Goal: Obtain resource: Obtain resource

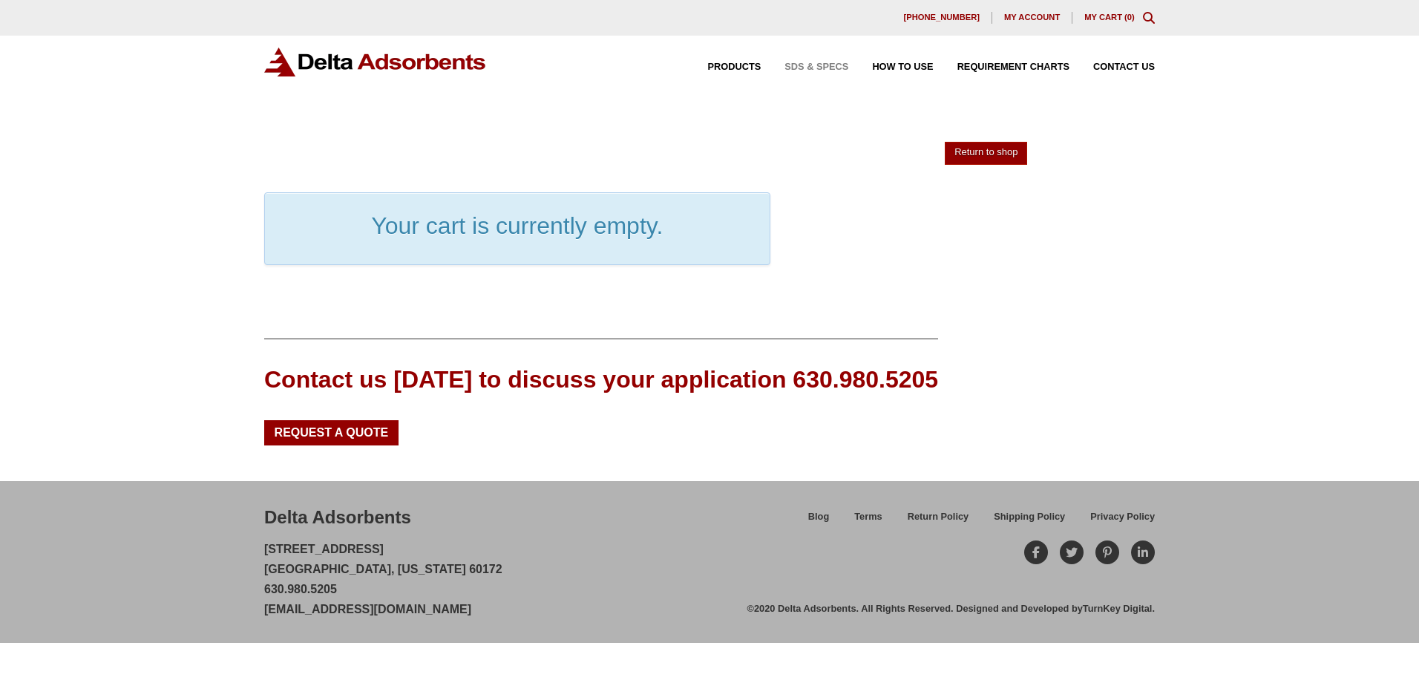
click at [828, 65] on span "SDS & SPECS" at bounding box center [817, 67] width 64 height 10
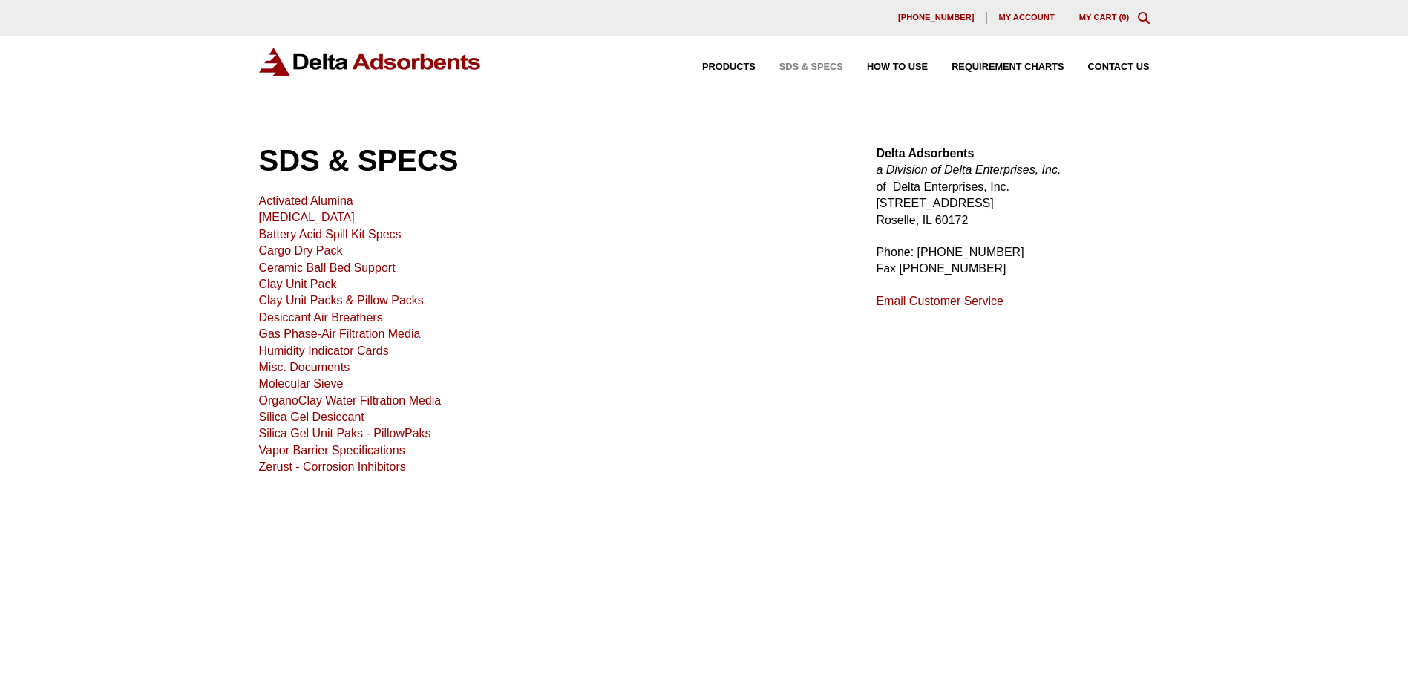
click at [355, 265] on link "Ceramic Ball Bed Support" at bounding box center [327, 267] width 137 height 13
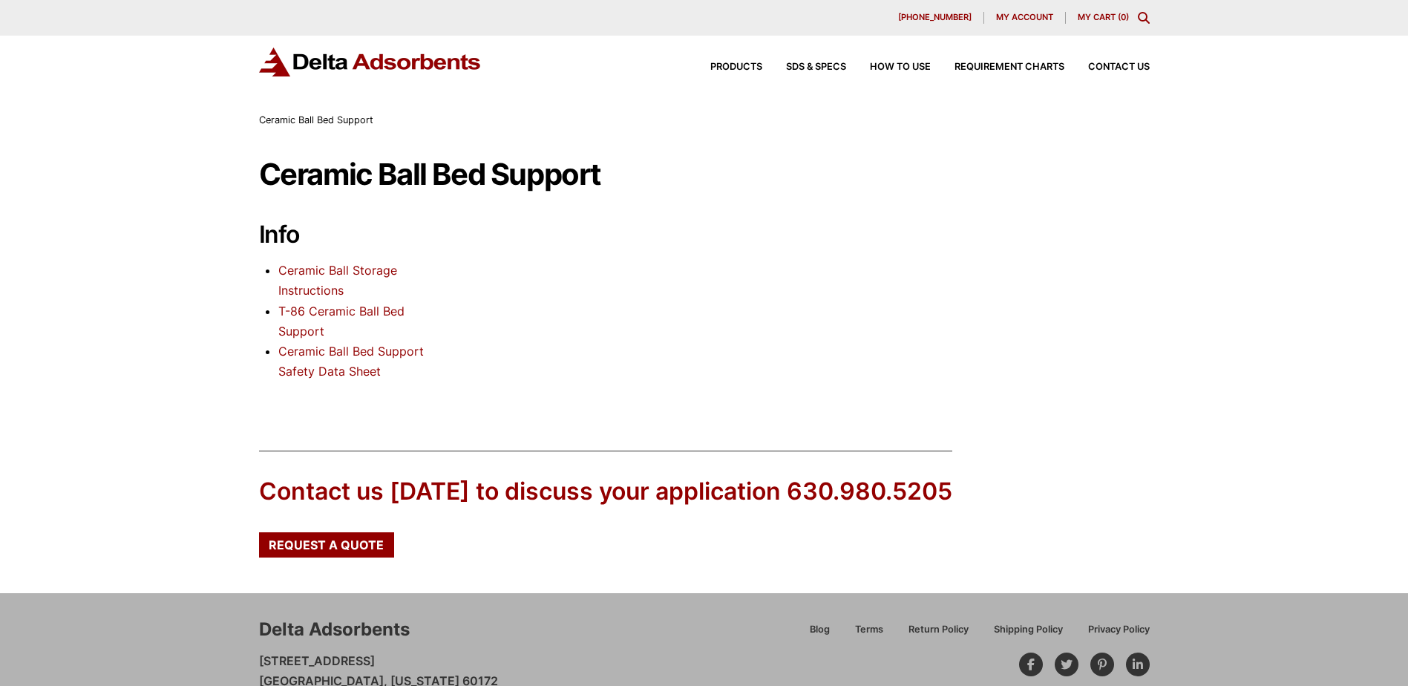
click at [359, 308] on link "T-86 Ceramic Ball Bed Support" at bounding box center [341, 321] width 126 height 35
